Goal: Answer question/provide support

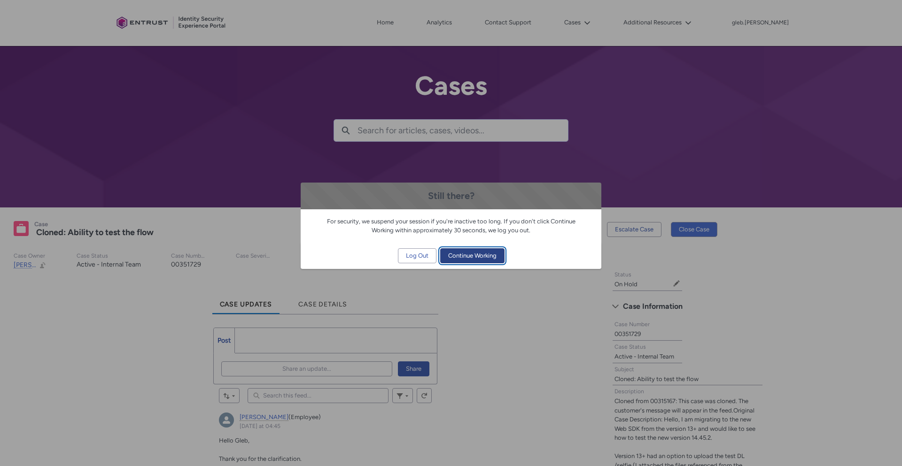
scroll to position [225, 0]
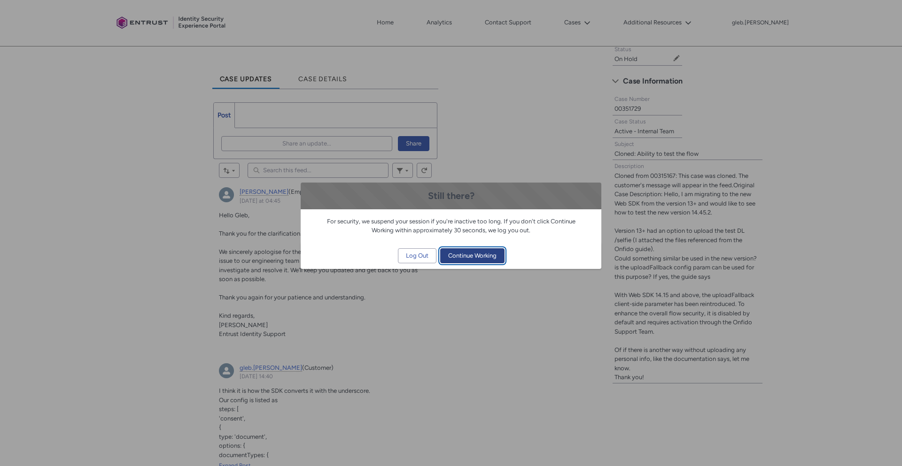
click at [474, 256] on span "Continue Working" at bounding box center [472, 256] width 48 height 14
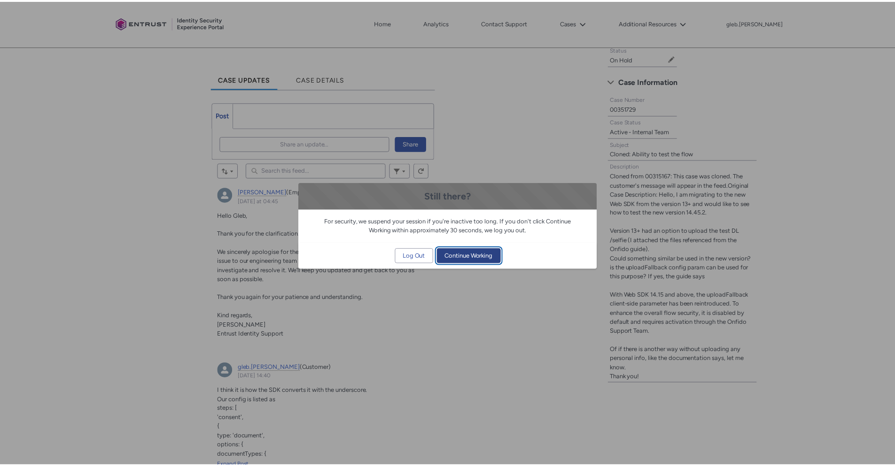
scroll to position [0, 0]
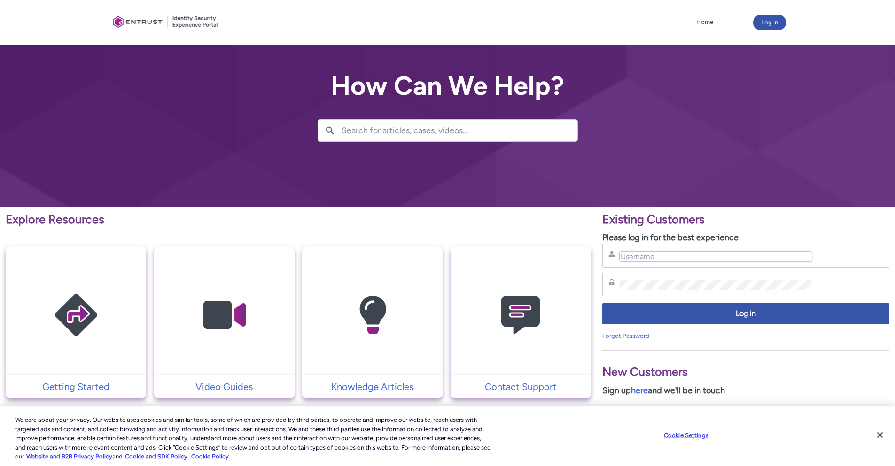
click at [668, 252] on input "Username" at bounding box center [716, 257] width 192 height 10
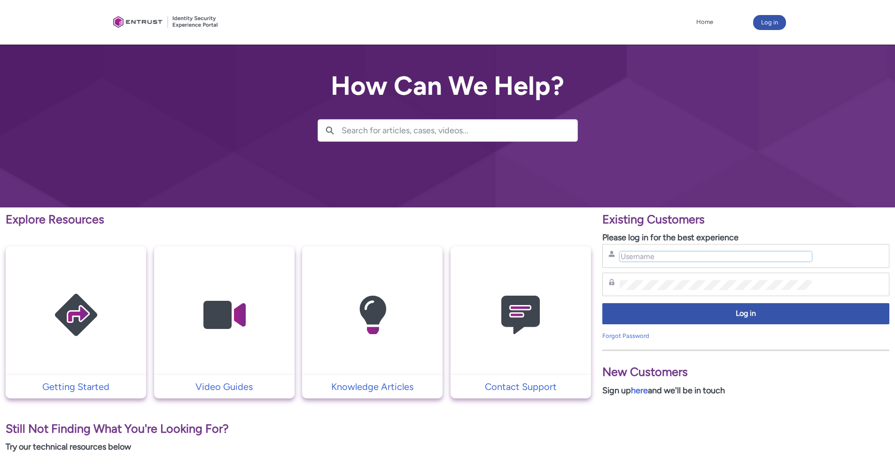
click at [682, 256] on input "Username" at bounding box center [716, 257] width 192 height 10
type input "gleb.borisov@mynd.co"
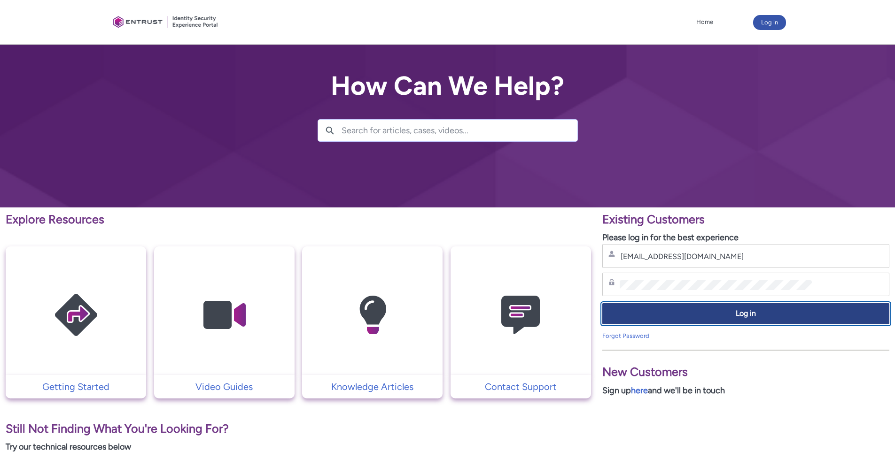
click at [692, 318] on span "Log in" at bounding box center [745, 314] width 275 height 11
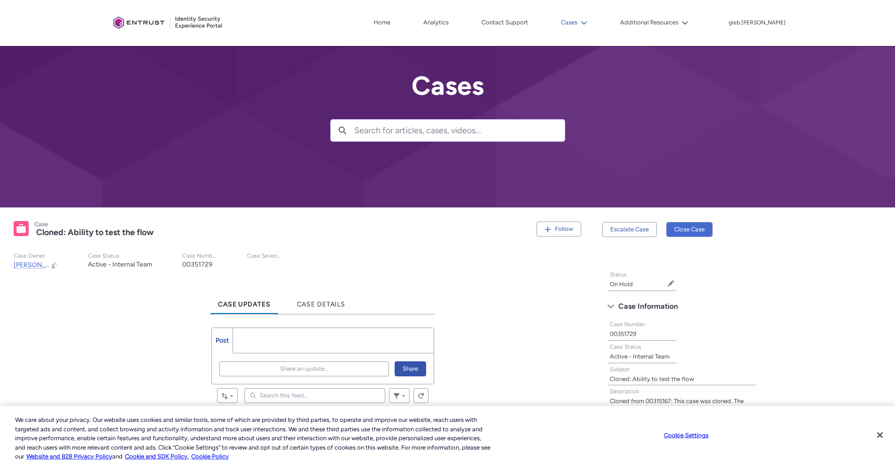
click at [587, 22] on icon at bounding box center [584, 23] width 7 height 7
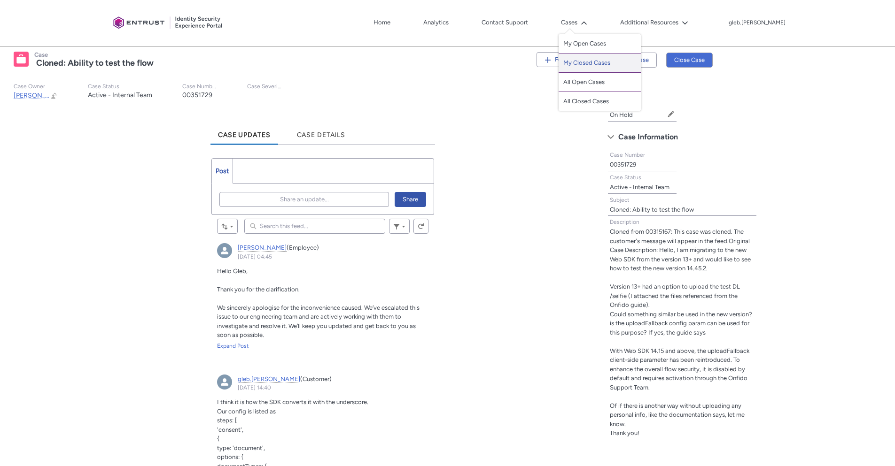
scroll to position [225, 0]
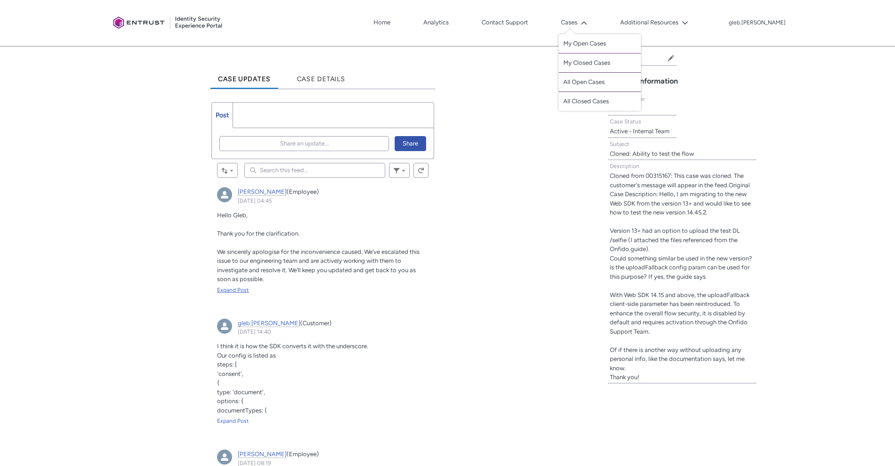
click at [238, 290] on div "Expand Post" at bounding box center [322, 290] width 211 height 8
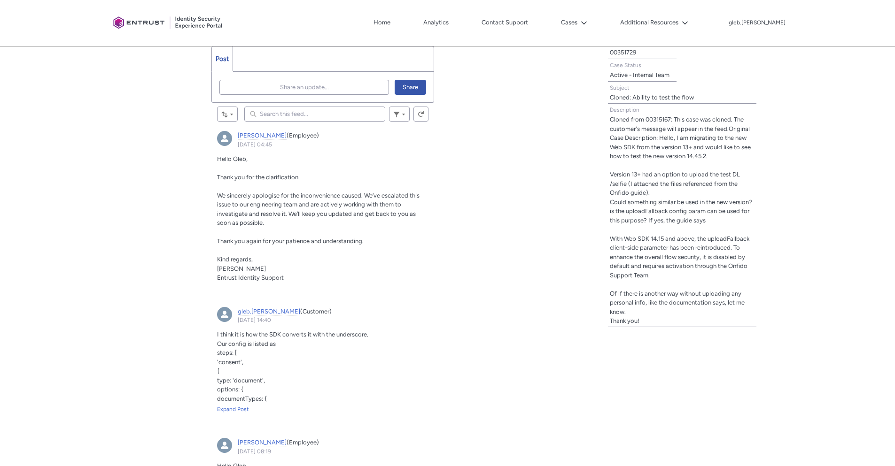
scroll to position [0, 0]
